Goal: Task Accomplishment & Management: Use online tool/utility

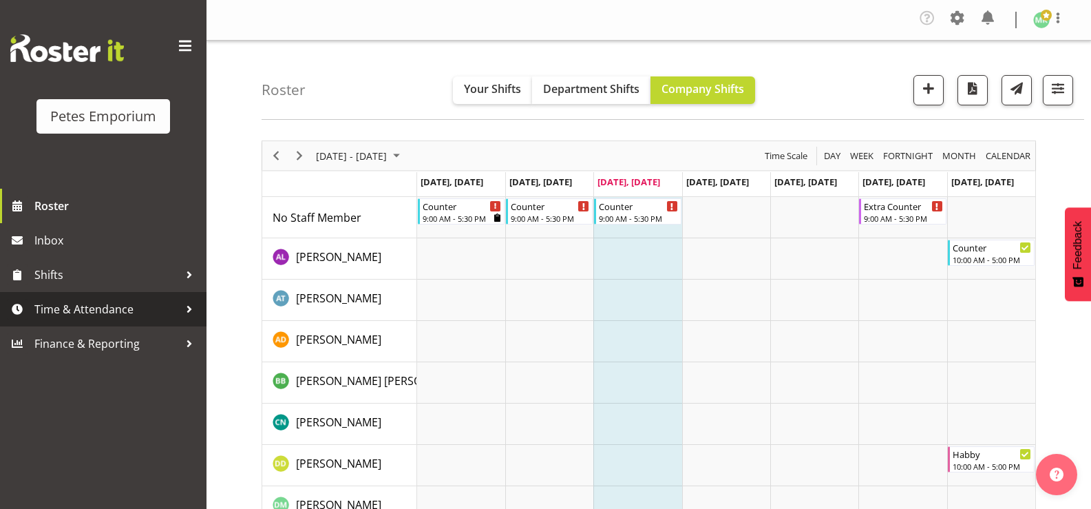
click at [109, 314] on span "Time & Attendance" at bounding box center [106, 309] width 145 height 21
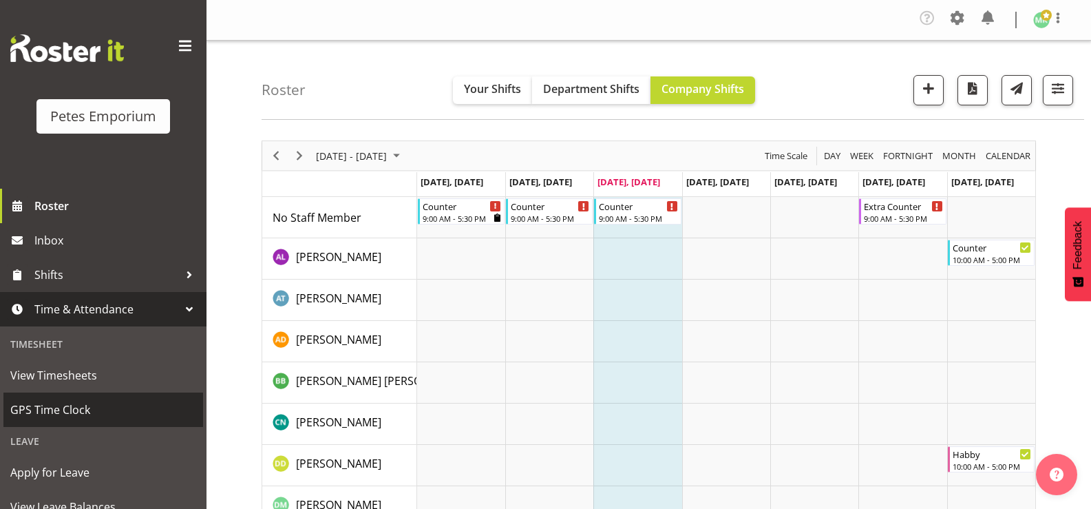
click at [100, 417] on span "GPS Time Clock" at bounding box center [103, 409] width 186 height 21
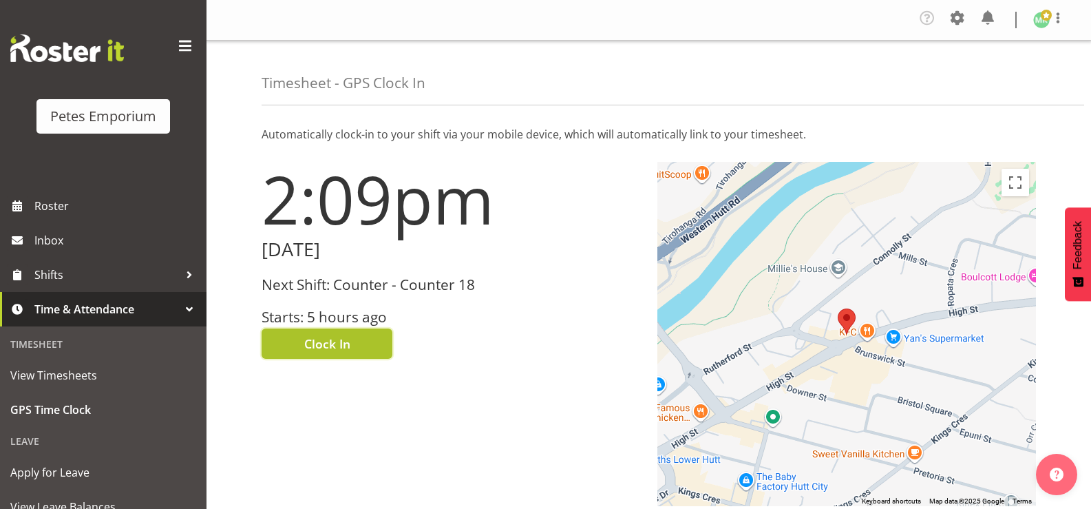
click at [356, 346] on button "Clock In" at bounding box center [326, 343] width 131 height 30
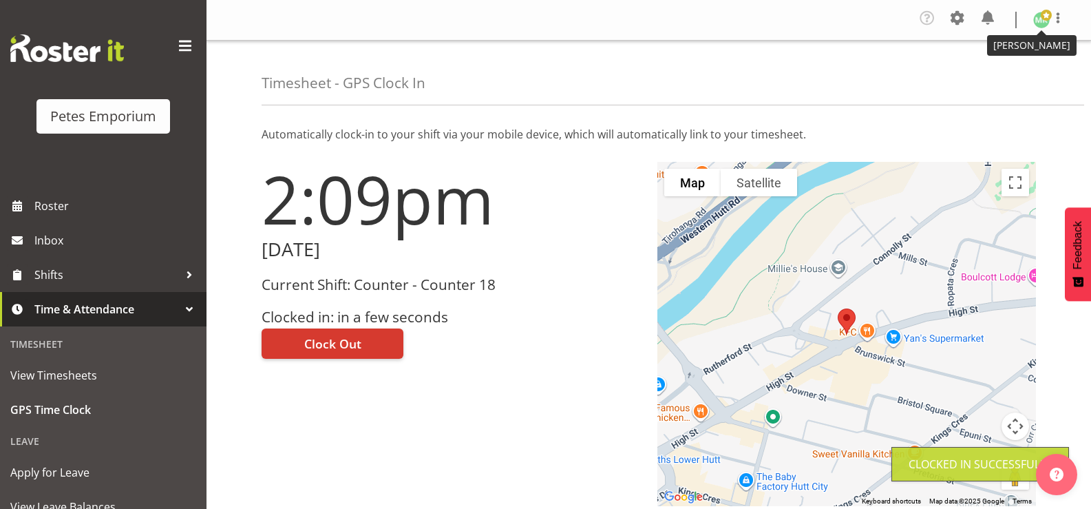
click at [1038, 20] on img at bounding box center [1041, 20] width 17 height 17
click at [991, 74] on link "Log Out" at bounding box center [1000, 75] width 132 height 25
